Goal: Find specific page/section: Find specific page/section

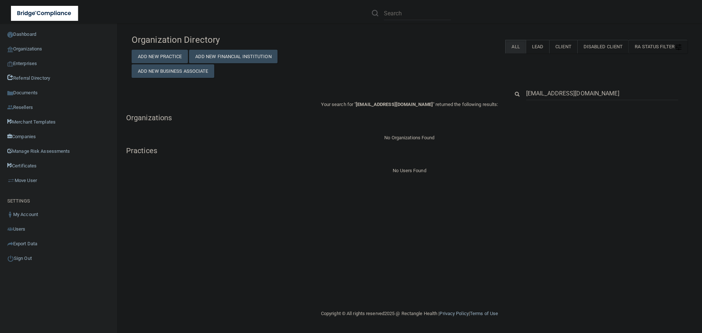
click at [559, 92] on input "[EMAIL_ADDRESS][DOMAIN_NAME]" at bounding box center [602, 94] width 152 height 14
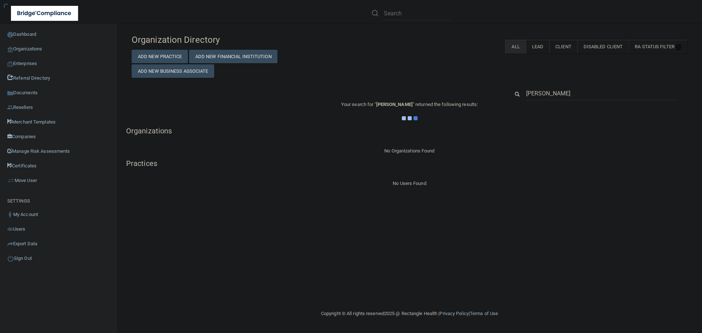
type input "[PERSON_NAME]"
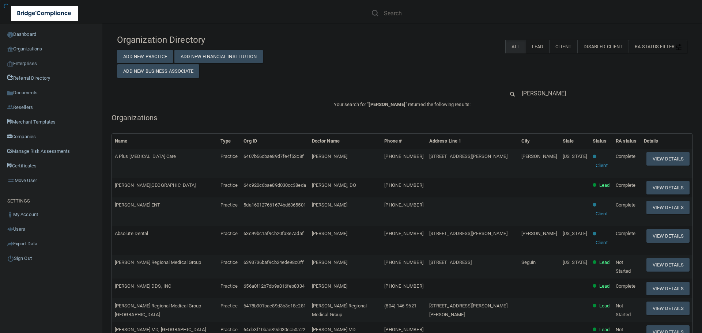
click at [148, 236] on span "Absolute Dental" at bounding box center [132, 233] width 34 height 5
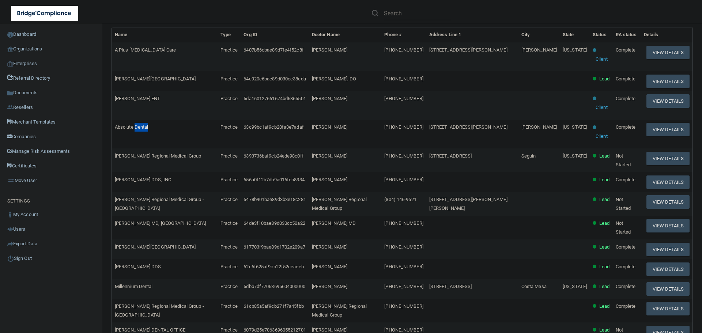
scroll to position [146, 0]
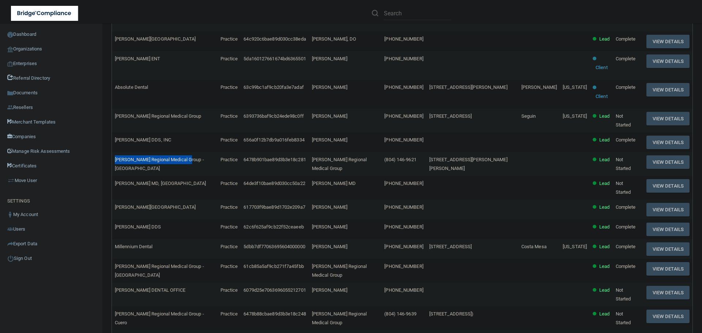
drag, startPoint x: 196, startPoint y: 167, endPoint x: 121, endPoint y: 167, distance: 74.6
click at [121, 167] on span "[PERSON_NAME] Regional Medical Group - [GEOGRAPHIC_DATA]" at bounding box center [159, 164] width 89 height 14
copy span "[PERSON_NAME] Regional Medical Group"
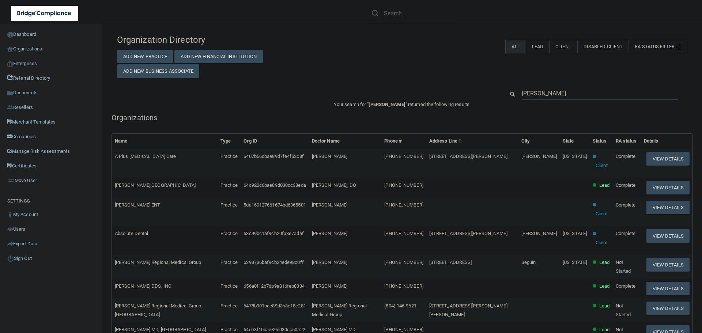
drag, startPoint x: 560, startPoint y: 93, endPoint x: 488, endPoint y: 97, distance: 71.8
click at [488, 97] on div "[PERSON_NAME]" at bounding box center [403, 94] width 582 height 14
paste input "[PERSON_NAME] Regional Medical Group"
type input "[PERSON_NAME] Regional Medical Group"
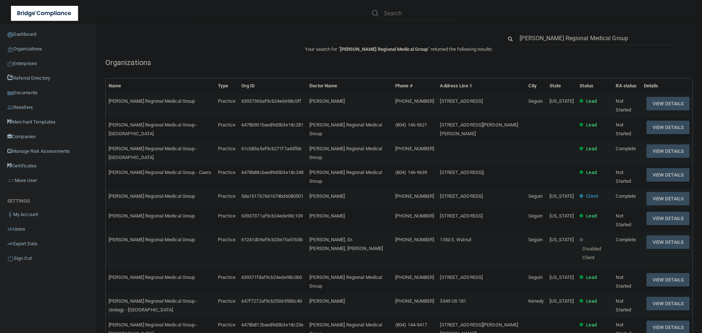
scroll to position [73, 0]
